Goal: Task Accomplishment & Management: Manage account settings

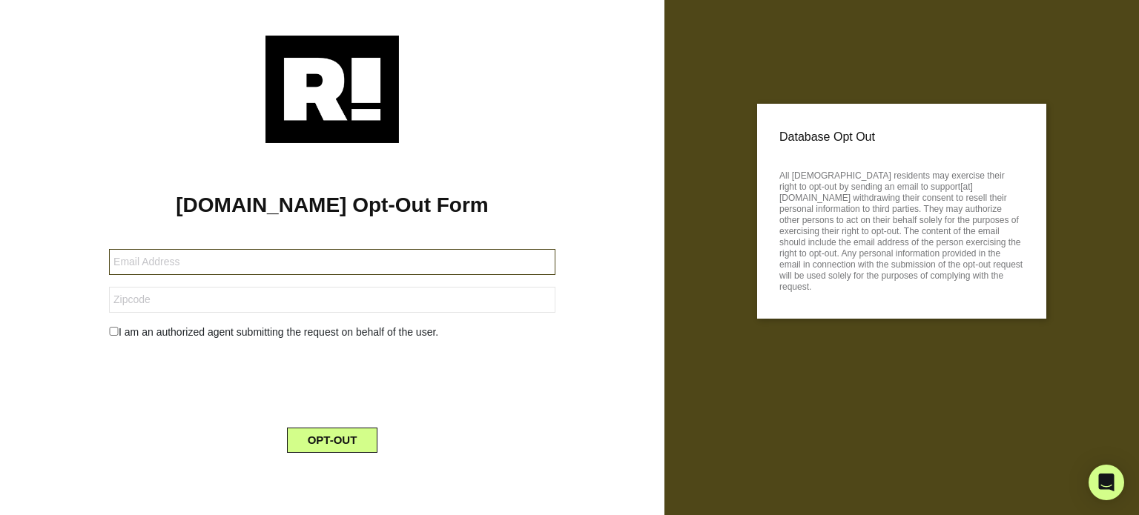
click at [245, 265] on input "text" at bounding box center [332, 262] width 446 height 26
type input "[PERSON_NAME][EMAIL_ADDRESS][DOMAIN_NAME]"
type input "92603"
click at [117, 329] on input "checkbox" at bounding box center [114, 331] width 10 height 9
checkbox input "true"
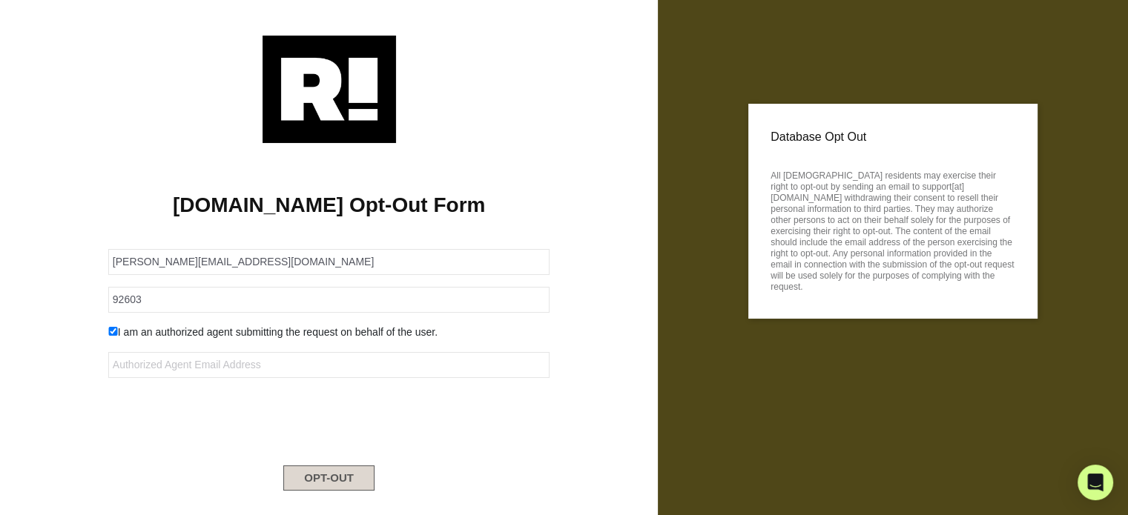
click at [335, 472] on button "OPT-OUT" at bounding box center [328, 478] width 91 height 25
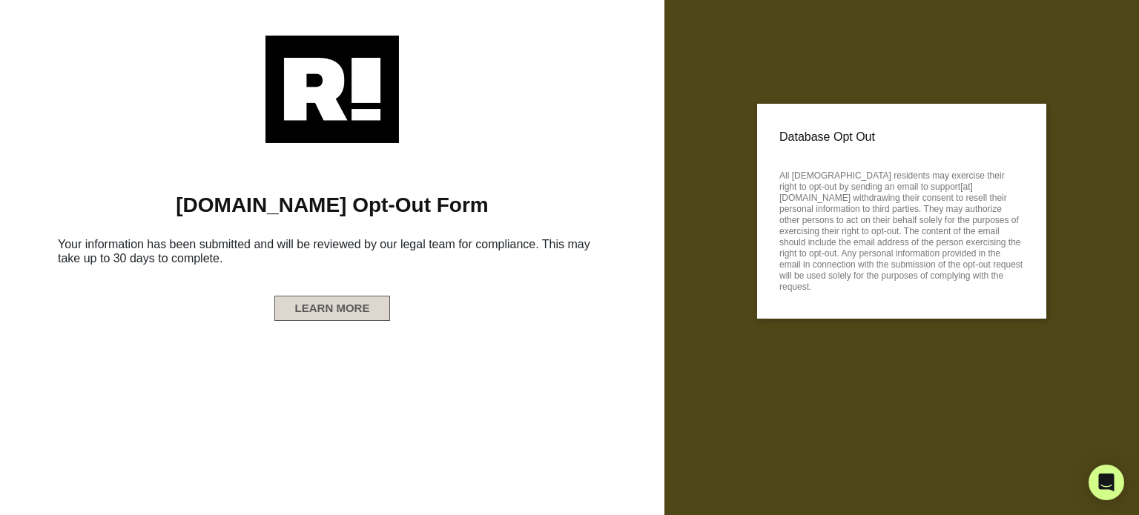
click at [322, 314] on button "LEARN MORE" at bounding box center [332, 308] width 116 height 25
